Goal: Task Accomplishment & Management: Use online tool/utility

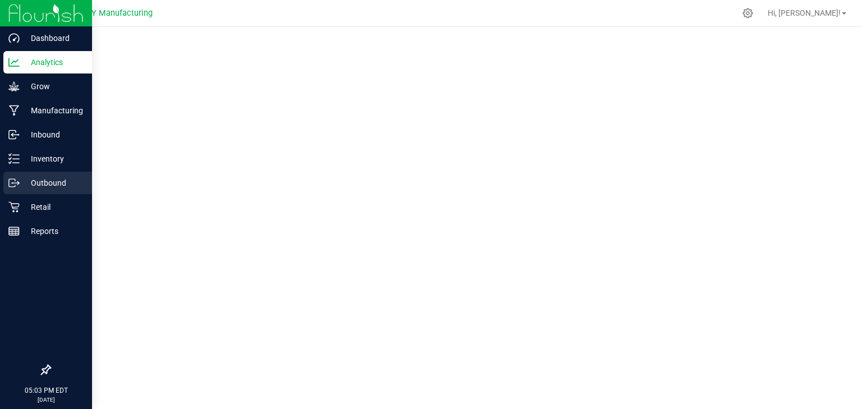
click at [15, 182] on icon at bounding box center [13, 182] width 11 height 11
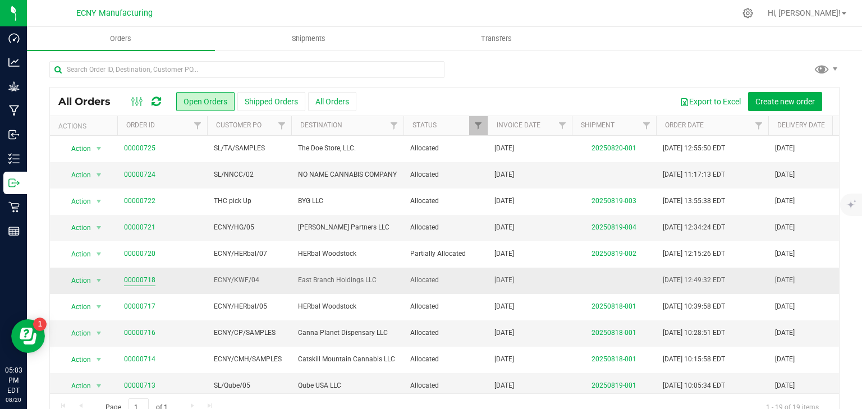
click at [137, 279] on link "00000718" at bounding box center [139, 280] width 31 height 11
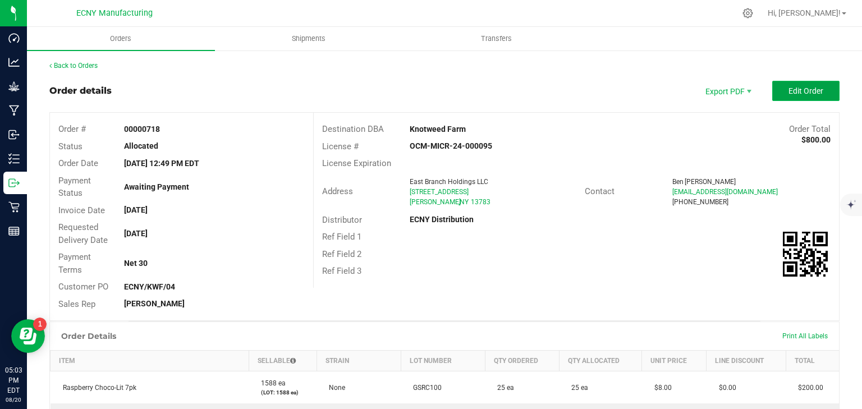
click at [788, 86] on span "Edit Order" at bounding box center [805, 90] width 35 height 9
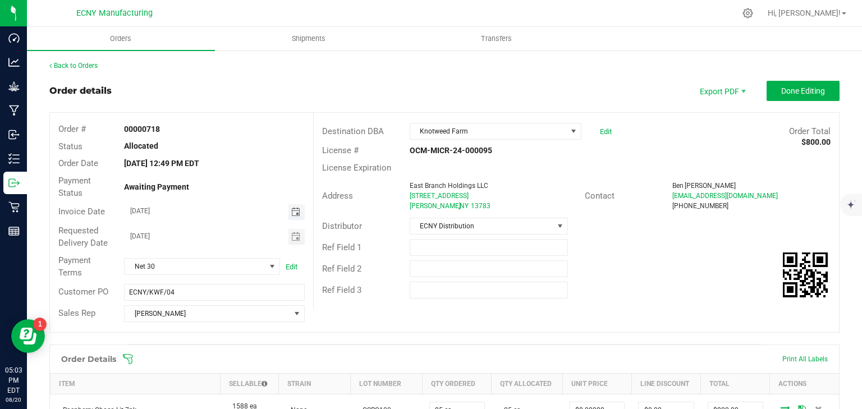
click at [291, 213] on span "Toggle calendar" at bounding box center [295, 212] width 9 height 9
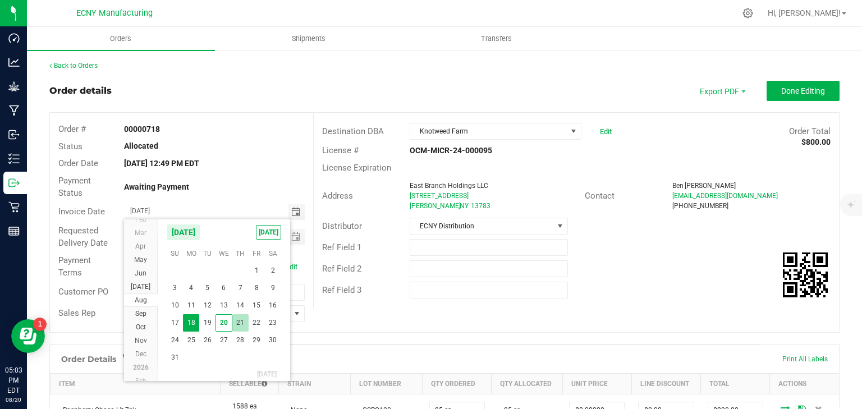
click at [240, 321] on span "21" at bounding box center [240, 322] width 16 height 17
type input "[DATE]"
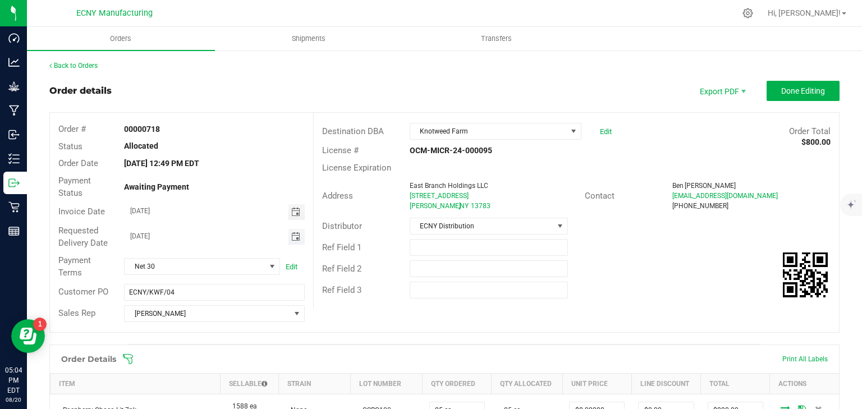
click at [291, 233] on span "Toggle calendar" at bounding box center [295, 236] width 9 height 9
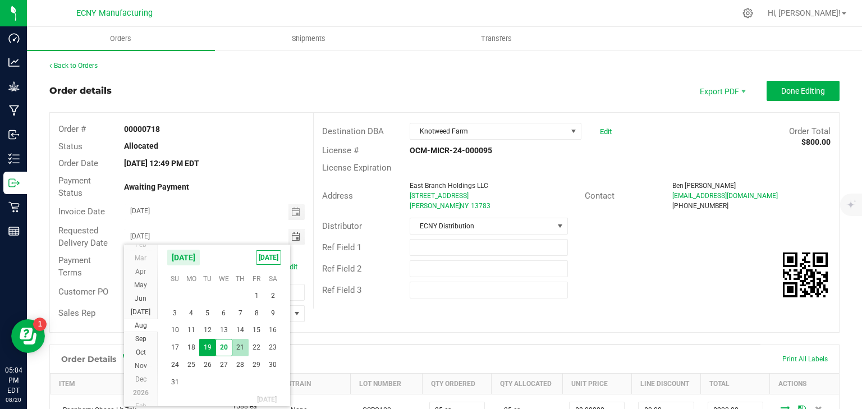
click at [234, 346] on span "21" at bounding box center [240, 347] width 16 height 17
type input "[DATE]"
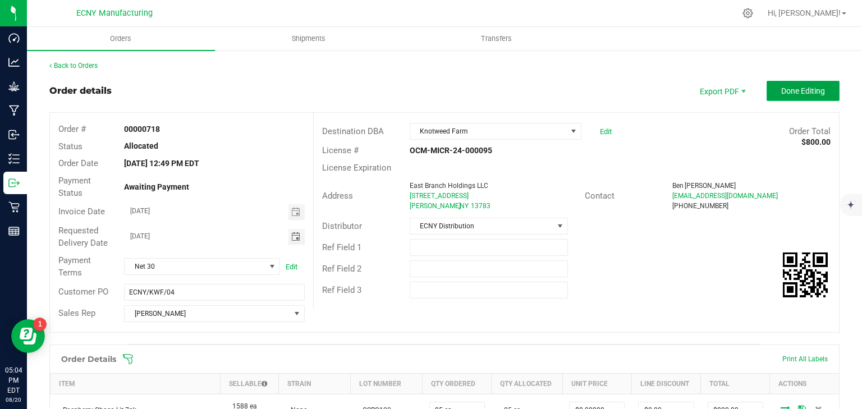
click at [791, 90] on span "Done Editing" at bounding box center [803, 90] width 44 height 9
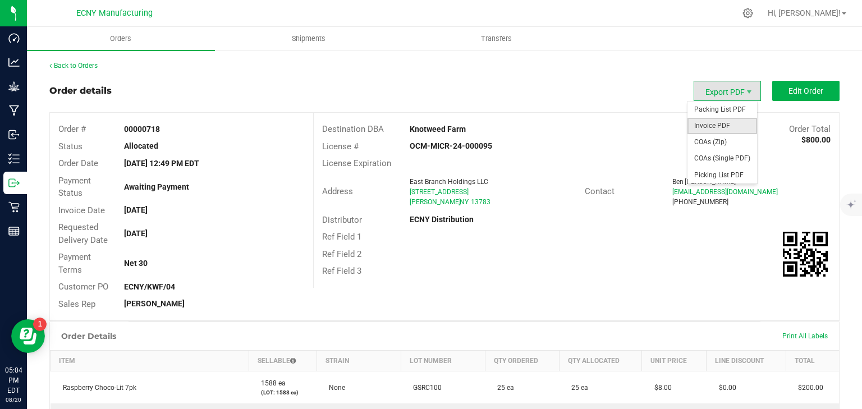
click at [718, 119] on span "Invoice PDF" at bounding box center [722, 126] width 70 height 16
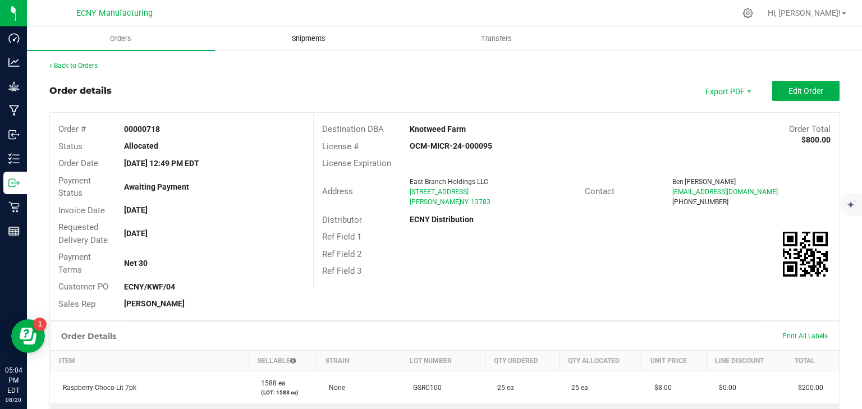
click at [278, 30] on uib-tab-heading "Shipments" at bounding box center [308, 38] width 187 height 22
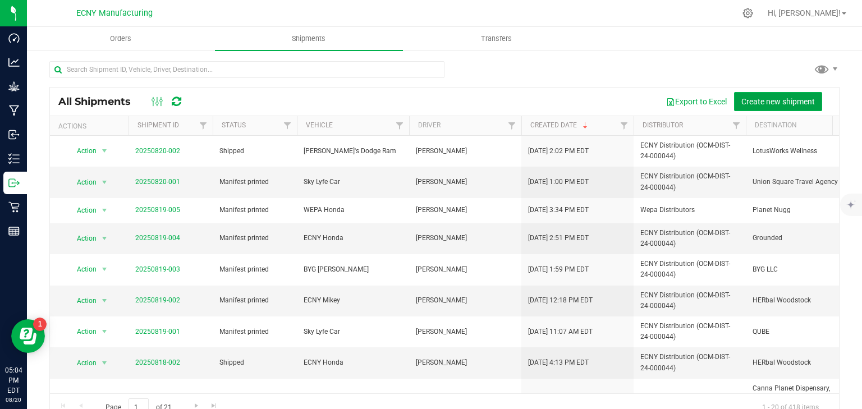
click at [764, 97] on span "Create new shipment" at bounding box center [777, 101] width 73 height 9
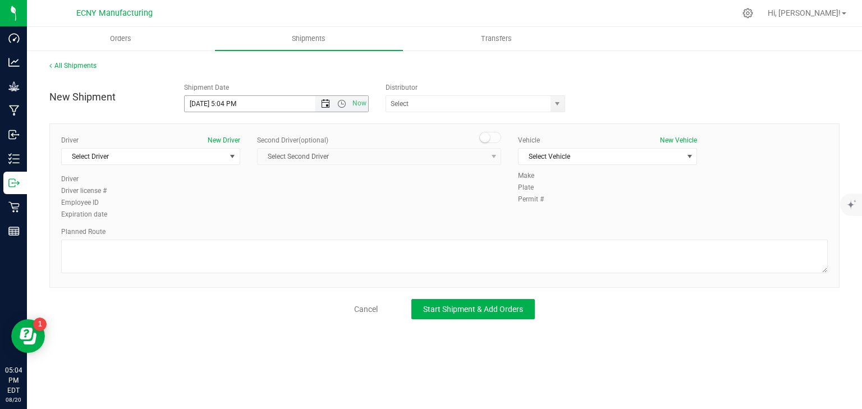
click at [325, 103] on span "Open the date view" at bounding box center [325, 103] width 9 height 9
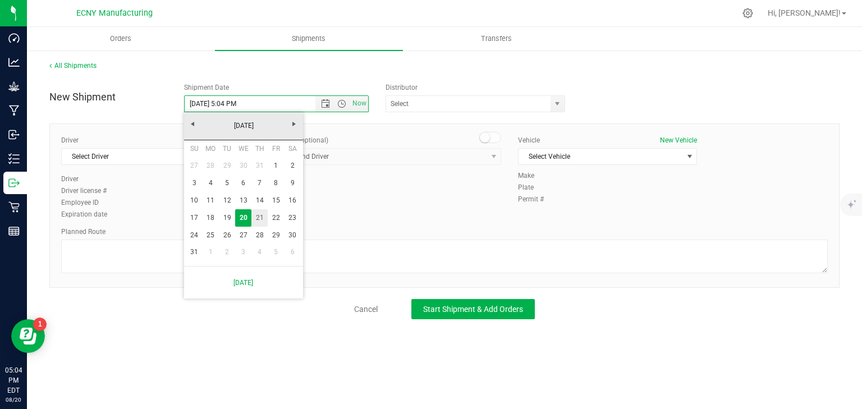
click at [258, 215] on link "21" at bounding box center [259, 217] width 16 height 17
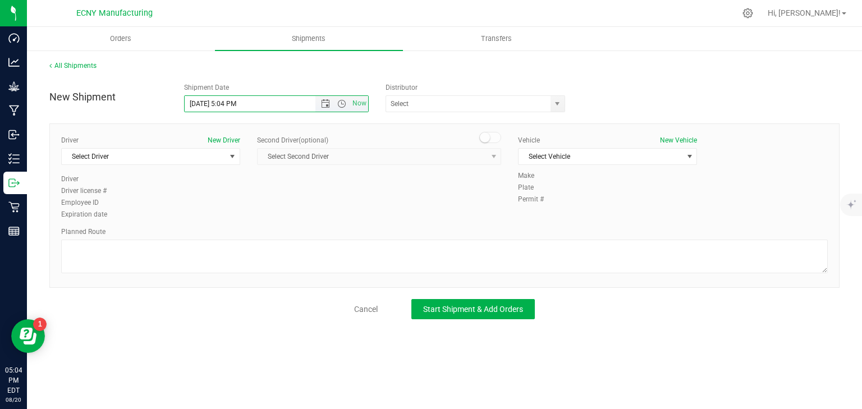
click at [228, 103] on input "[DATE] 5:04 PM" at bounding box center [260, 104] width 150 height 16
click at [555, 101] on span "select" at bounding box center [556, 103] width 9 height 9
type input "[DATE] 7:00 AM"
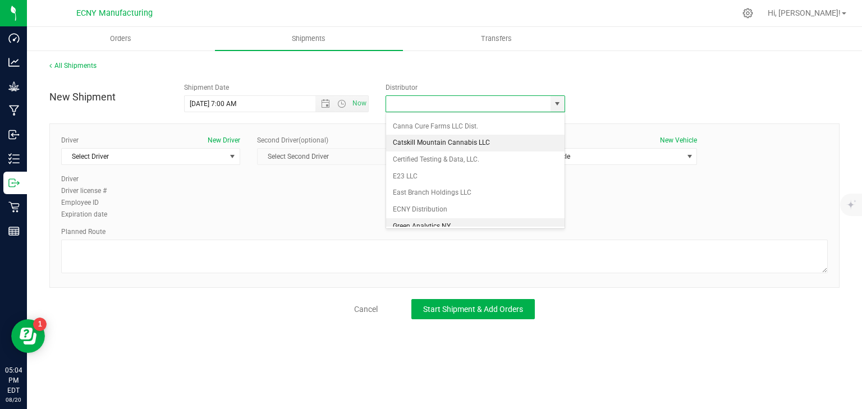
scroll to position [90, 0]
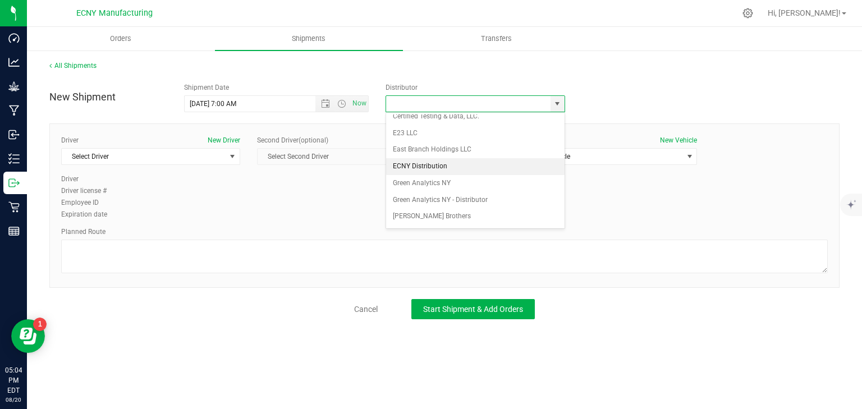
click at [437, 158] on li "ECNY Distribution" at bounding box center [475, 166] width 178 height 17
type input "ECNY Distribution"
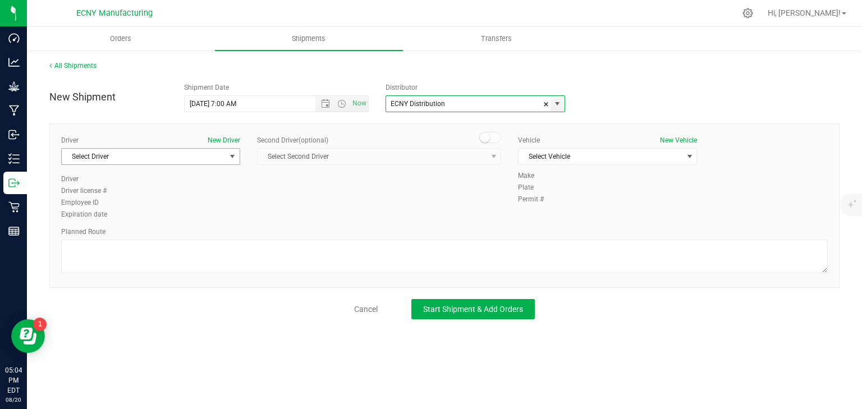
click at [177, 153] on span "Select Driver" at bounding box center [144, 157] width 164 height 16
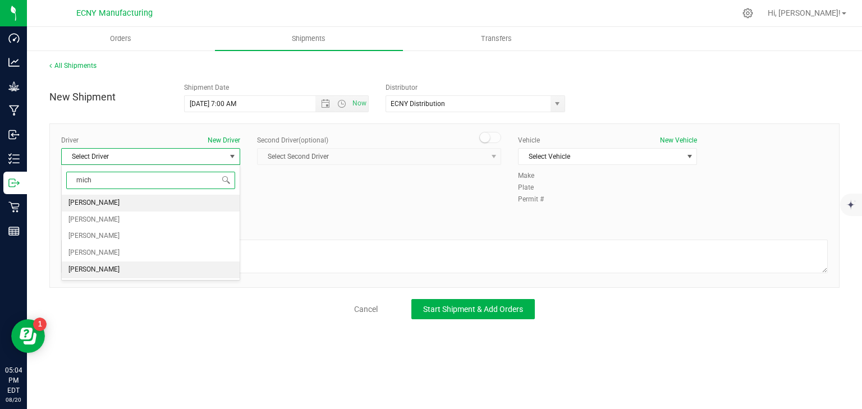
click at [111, 273] on span "[PERSON_NAME]" at bounding box center [93, 269] width 51 height 15
type input "mich"
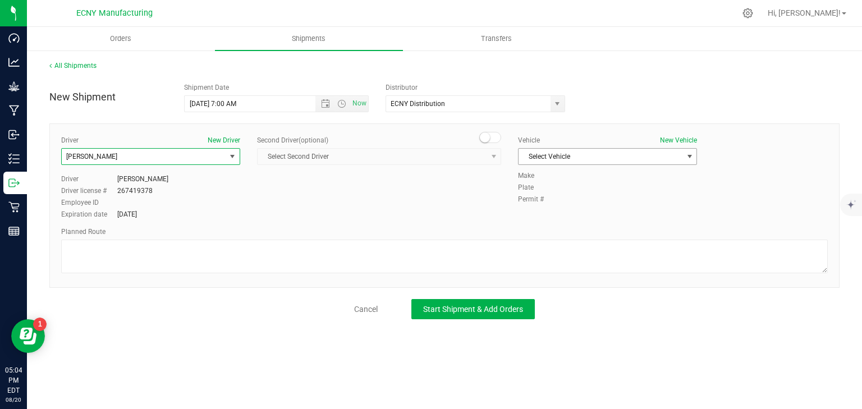
click at [624, 149] on span "Select Vehicle" at bounding box center [600, 157] width 164 height 16
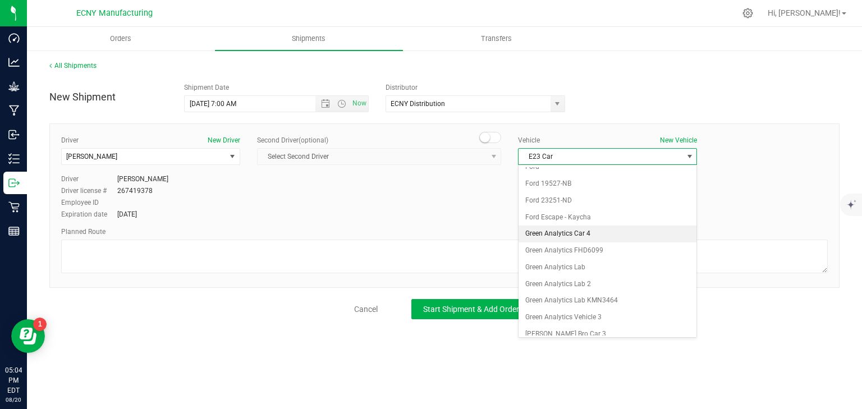
scroll to position [213, 0]
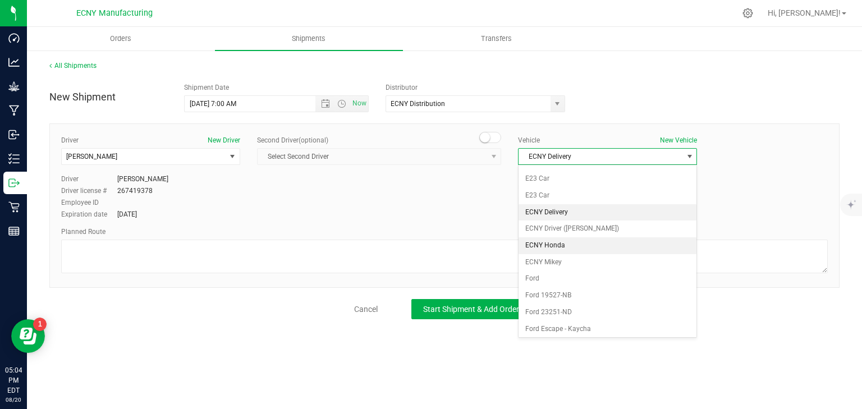
click at [545, 241] on li "ECNY Honda" at bounding box center [607, 245] width 178 height 17
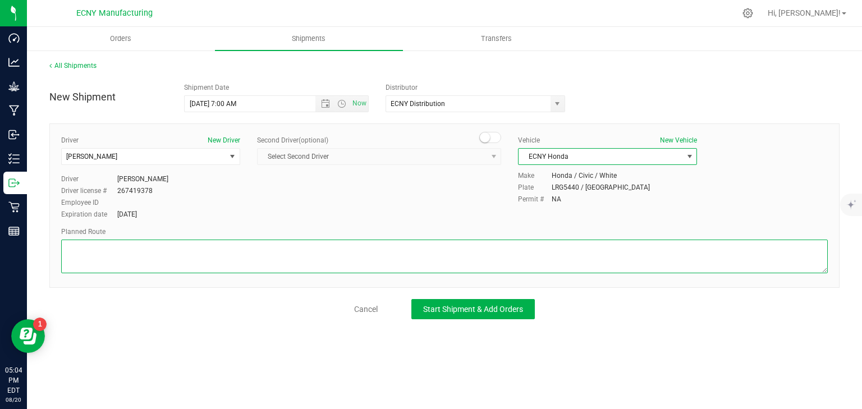
click at [444, 252] on textarea at bounding box center [444, 256] width 766 height 34
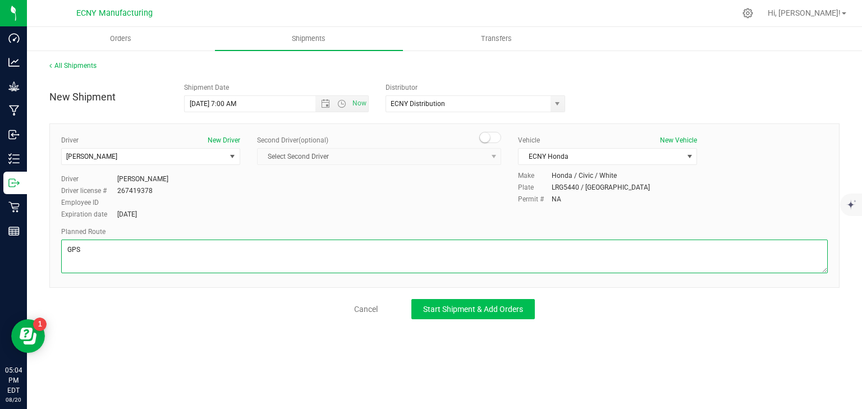
type textarea "GPS"
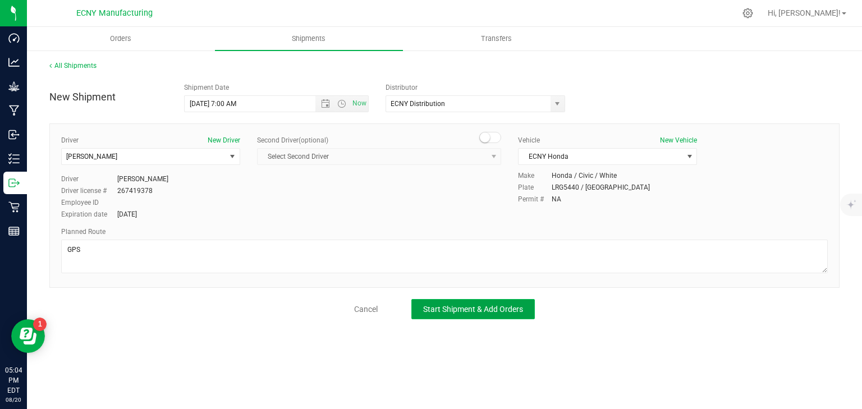
click at [481, 311] on span "Start Shipment & Add Orders" at bounding box center [473, 309] width 100 height 9
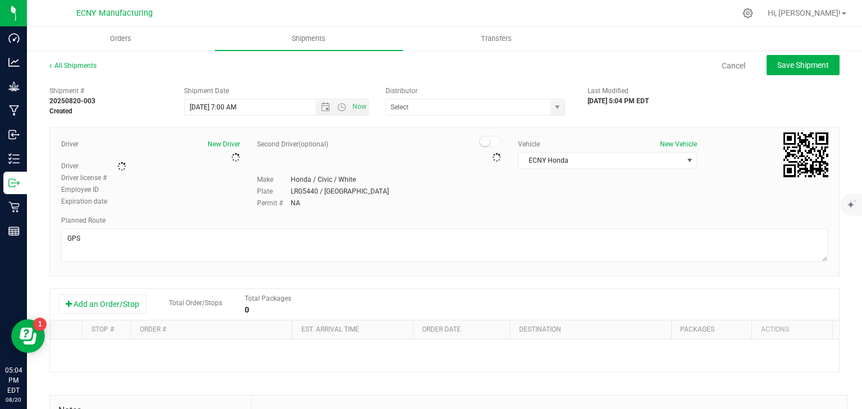
type input "ECNY Distribution"
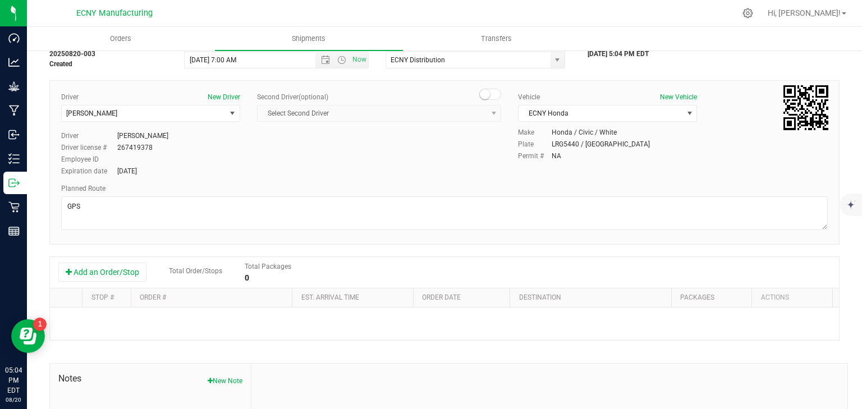
scroll to position [90, 0]
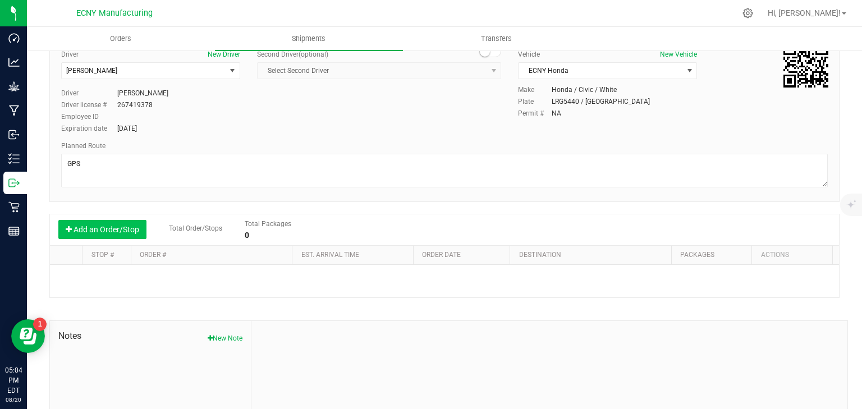
click at [117, 229] on button "Add an Order/Stop" at bounding box center [102, 229] width 88 height 19
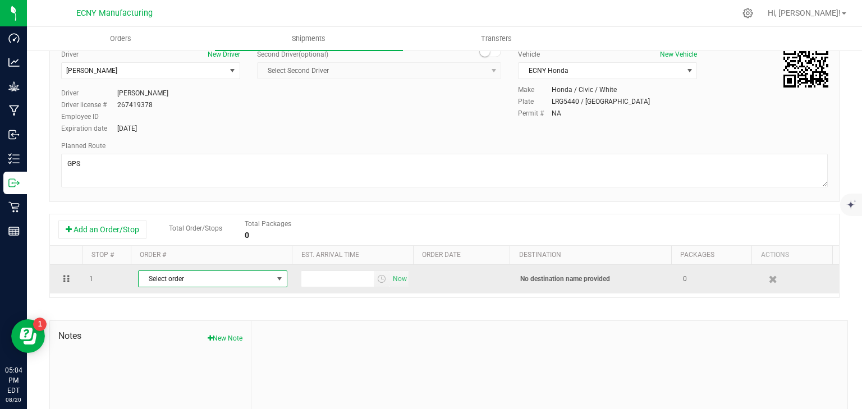
click at [213, 280] on span "Select order" at bounding box center [206, 279] width 134 height 16
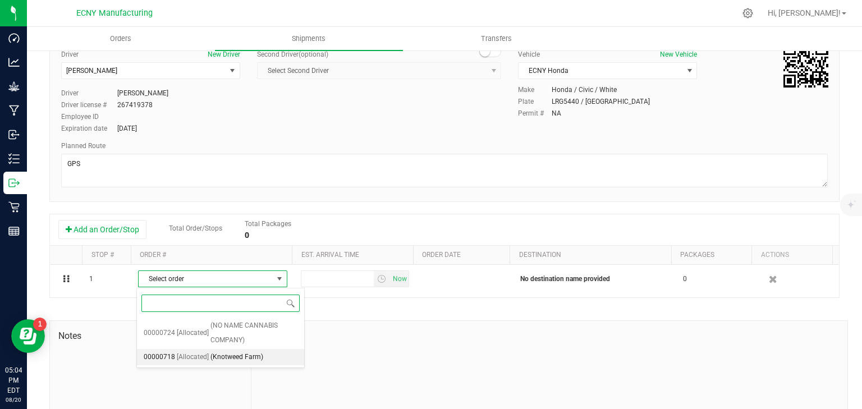
click at [241, 357] on span "(Knotweed Farm)" at bounding box center [236, 357] width 53 height 15
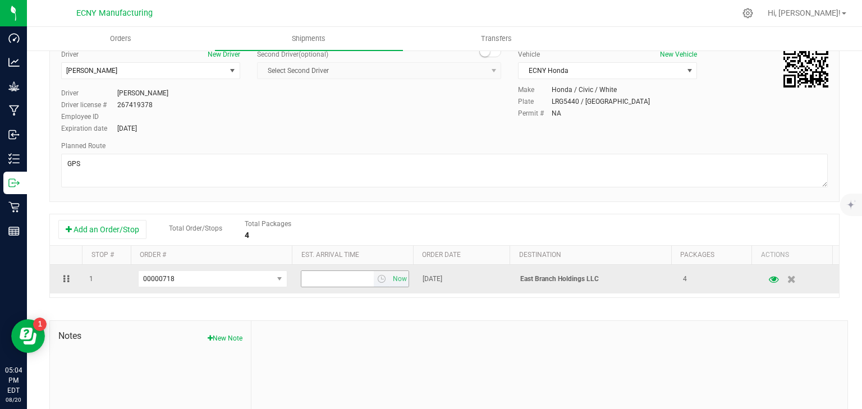
click at [333, 280] on input "text" at bounding box center [337, 279] width 73 height 16
type input "9:00 AM"
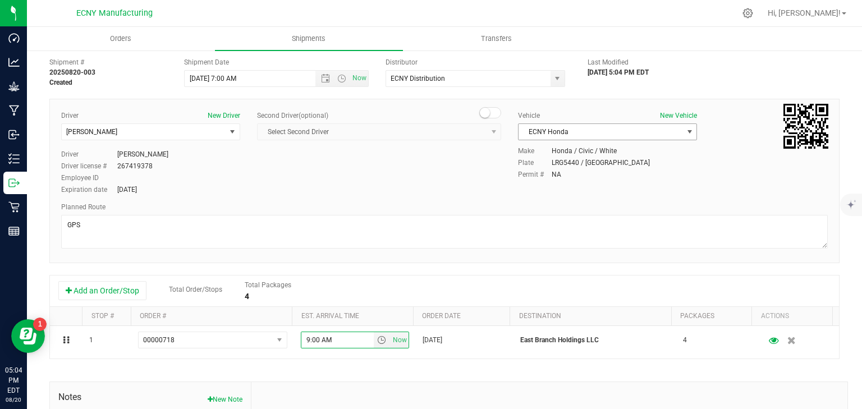
scroll to position [0, 0]
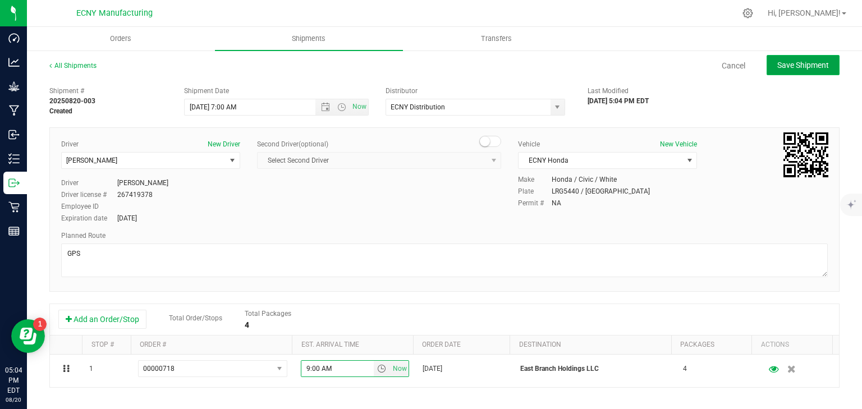
click at [795, 67] on span "Save Shipment" at bounding box center [803, 65] width 52 height 9
type input "[DATE] 11:00 AM"
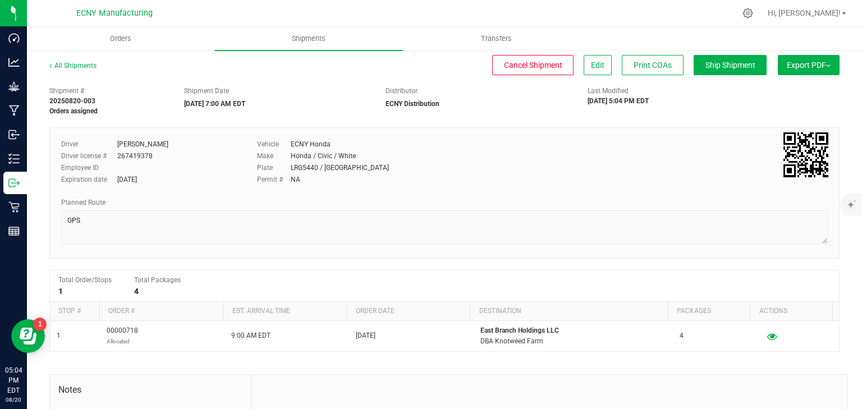
click at [813, 67] on button "Export PDF" at bounding box center [808, 65] width 62 height 20
click at [785, 119] on span "NY Manifest" at bounding box center [774, 123] width 37 height 8
